Goal: Information Seeking & Learning: Find specific fact

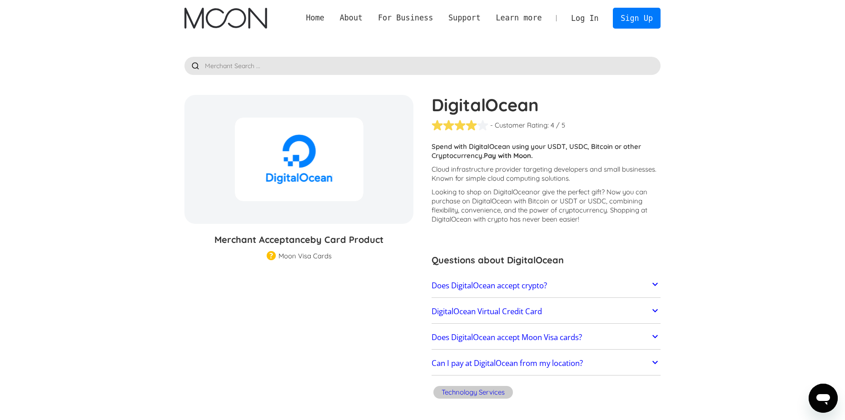
click at [504, 278] on link "Does DigitalOcean accept crypto?" at bounding box center [545, 285] width 229 height 19
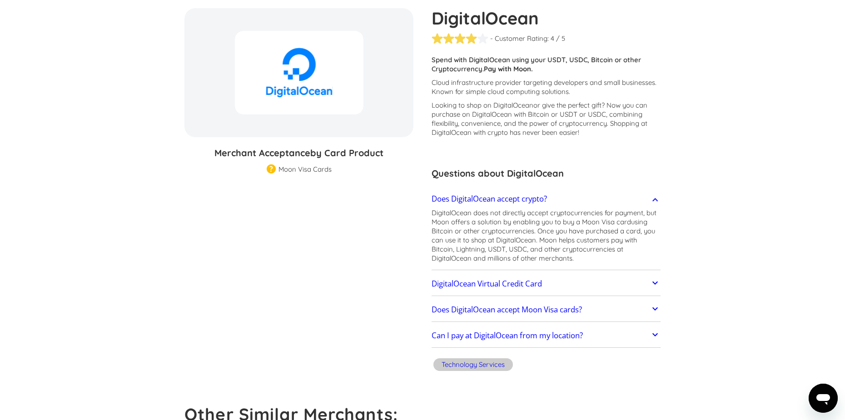
scroll to position [91, 0]
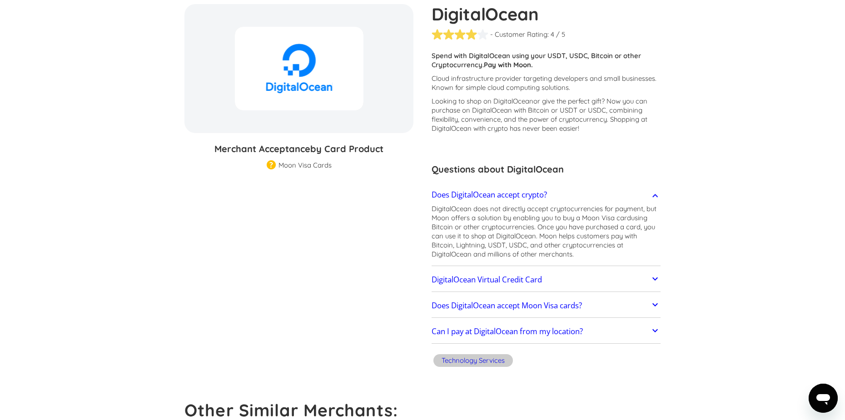
click at [622, 198] on link "Does DigitalOcean accept crypto?" at bounding box center [545, 194] width 229 height 19
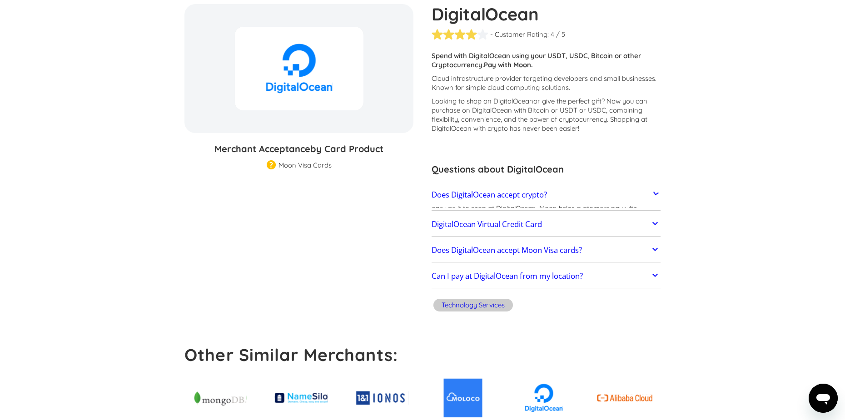
click at [594, 222] on link "DigitalOcean Virtual Credit Card" at bounding box center [545, 224] width 229 height 19
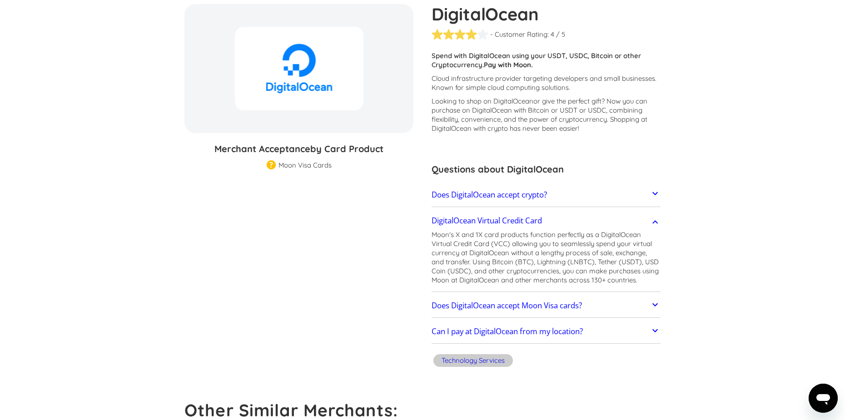
click at [594, 222] on link "DigitalOcean Virtual Credit Card" at bounding box center [545, 220] width 229 height 19
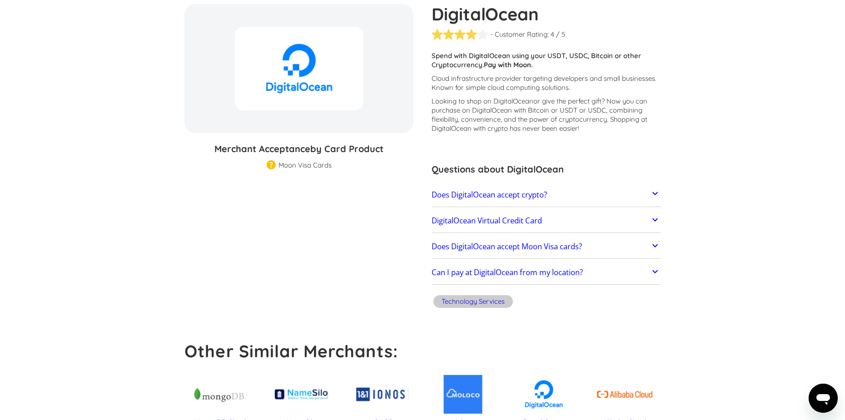
click at [583, 252] on link "Does DigitalOcean accept Moon Visa cards?" at bounding box center [545, 246] width 229 height 19
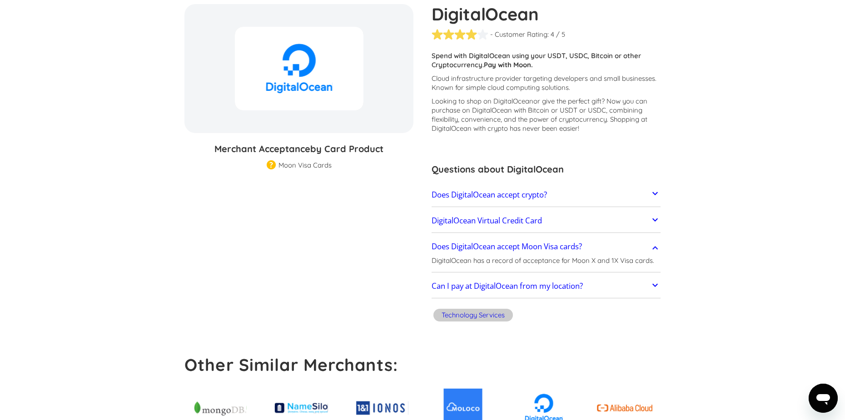
click at [583, 252] on link "Does DigitalOcean accept Moon Visa cards?" at bounding box center [545, 246] width 229 height 19
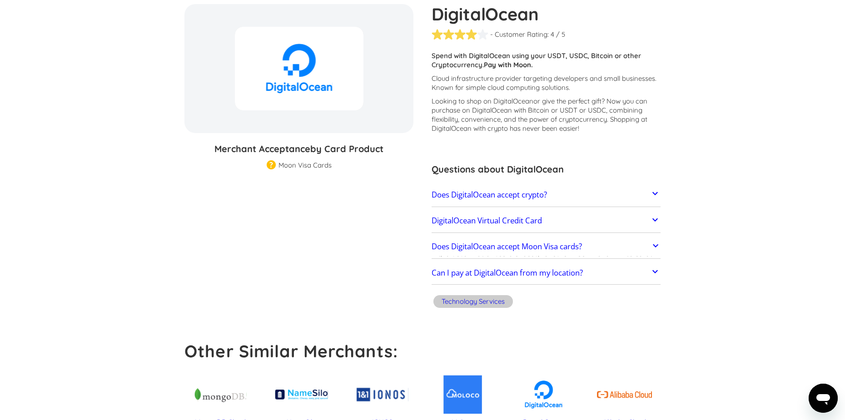
click at [593, 251] on link "Does DigitalOcean accept Moon Visa cards?" at bounding box center [545, 246] width 229 height 19
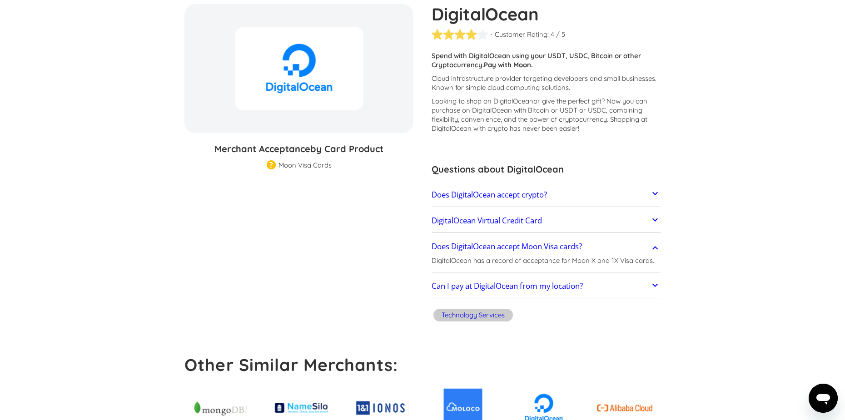
click at [616, 246] on link "Does DigitalOcean accept Moon Visa cards?" at bounding box center [545, 246] width 229 height 19
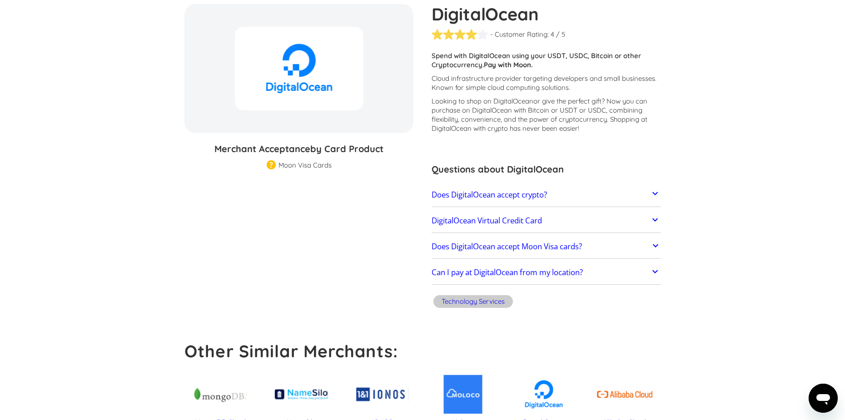
click at [607, 269] on link "Can I pay at DigitalOcean from my location?" at bounding box center [545, 272] width 229 height 19
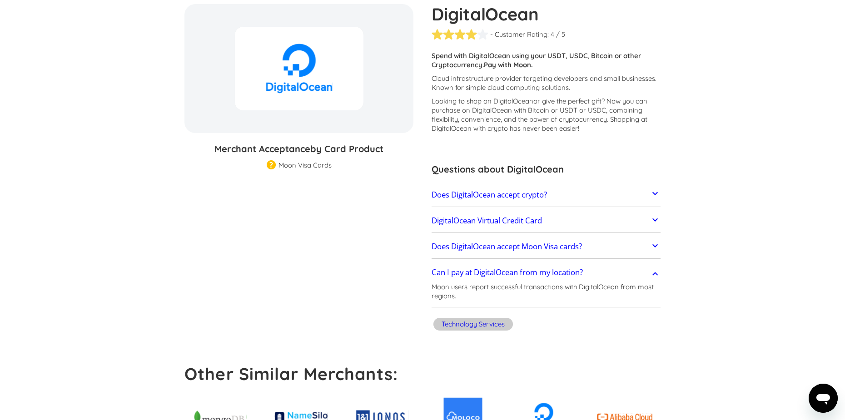
click at [607, 269] on link "Can I pay at DigitalOcean from my location?" at bounding box center [545, 272] width 229 height 19
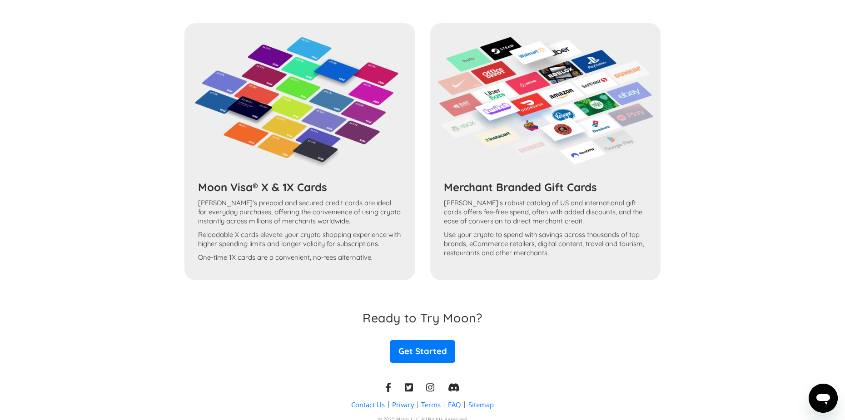
scroll to position [715, 0]
